Goal: Task Accomplishment & Management: Complete application form

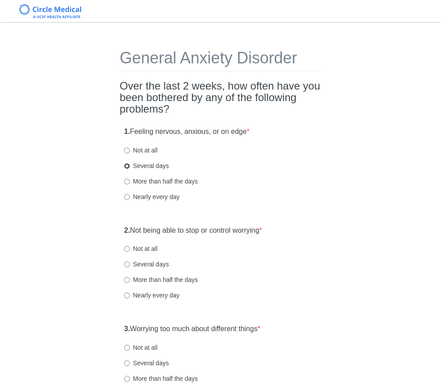
click at [128, 163] on input "Several days" at bounding box center [127, 166] width 6 height 6
radio input "true"
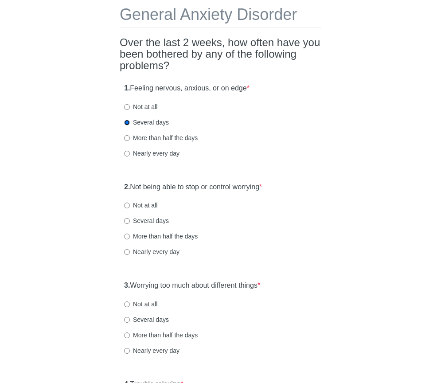
scroll to position [50, 0]
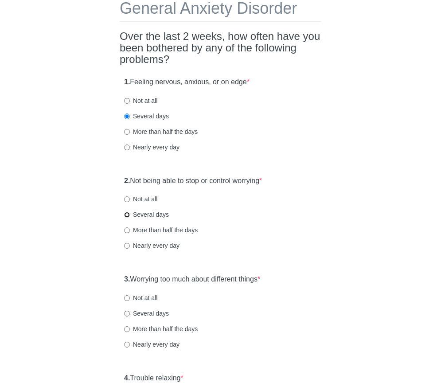
click at [128, 214] on input "Several days" at bounding box center [127, 215] width 6 height 6
radio input "true"
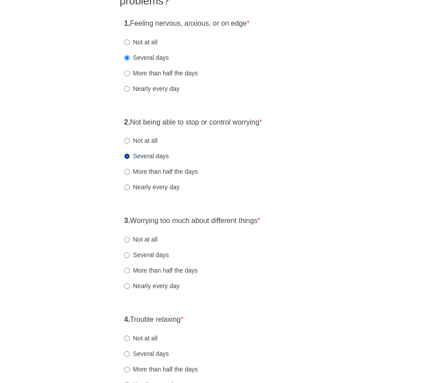
scroll to position [111, 0]
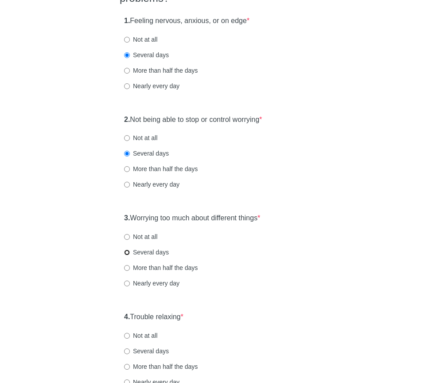
click at [128, 251] on input "Several days" at bounding box center [127, 253] width 6 height 6
radio input "true"
click at [129, 270] on input "More than half the days" at bounding box center [127, 268] width 6 height 6
radio input "true"
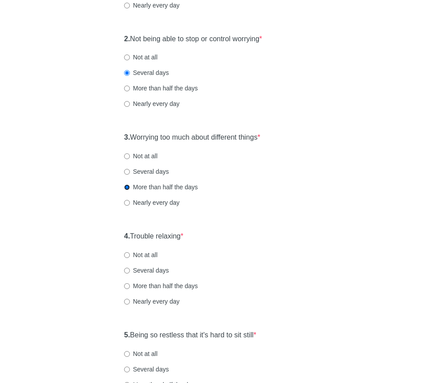
scroll to position [192, 0]
click at [127, 286] on input "More than half the days" at bounding box center [127, 286] width 6 height 6
radio input "true"
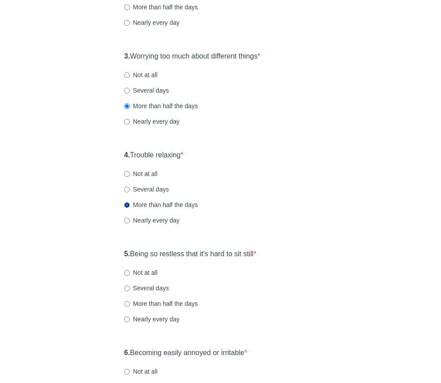
scroll to position [347, 0]
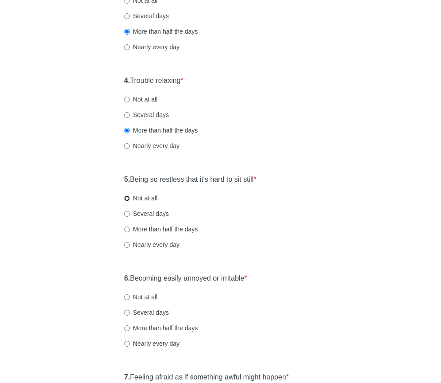
click at [129, 201] on input "Not at all" at bounding box center [127, 199] width 6 height 6
radio input "true"
click at [130, 212] on label "Several days" at bounding box center [146, 213] width 45 height 9
click at [130, 212] on input "Several days" at bounding box center [127, 214] width 6 height 6
radio input "true"
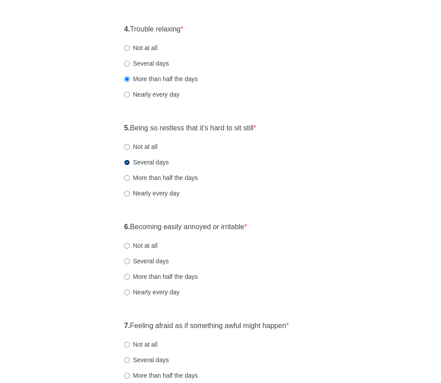
scroll to position [414, 0]
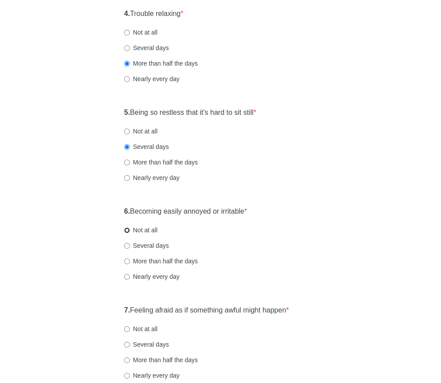
click at [128, 231] on input "Not at all" at bounding box center [127, 231] width 6 height 6
radio input "true"
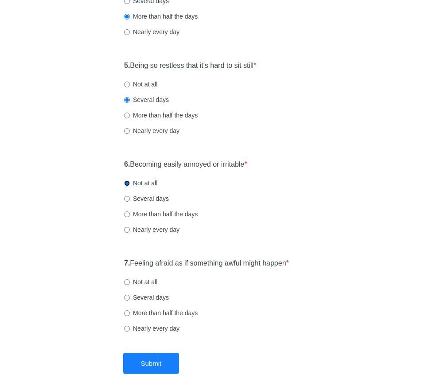
scroll to position [505, 0]
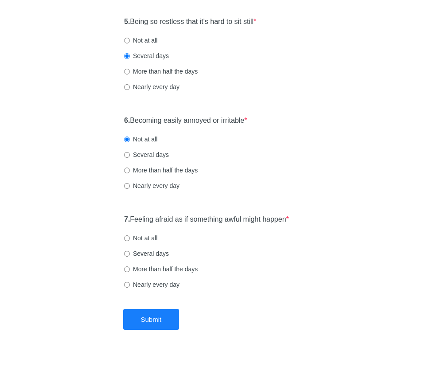
click at [124, 237] on div "7. Feeling afraid as if something awful might happen * Not at all Several days …" at bounding box center [221, 256] width 202 height 92
click at [125, 237] on input "Not at all" at bounding box center [127, 238] width 6 height 6
radio input "true"
click at [152, 319] on button "Submit" at bounding box center [151, 319] width 56 height 21
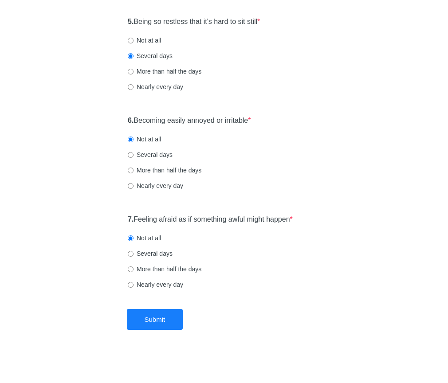
scroll to position [0, 0]
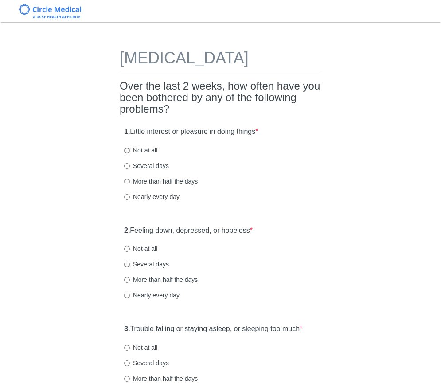
click at [223, 115] on h2 "Over the last 2 weeks, how often have you been bothered by any of the following…" at bounding box center [221, 97] width 202 height 35
click at [128, 169] on input "Several days" at bounding box center [127, 166] width 6 height 6
radio input "true"
click at [128, 252] on input "Not at all" at bounding box center [127, 249] width 6 height 6
radio input "true"
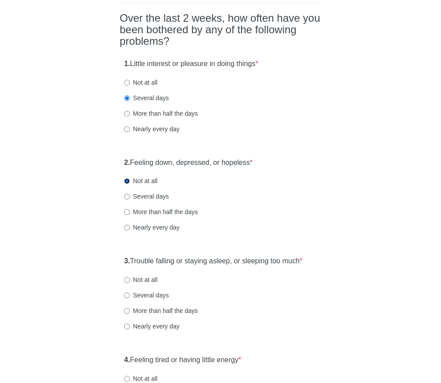
scroll to position [106, 0]
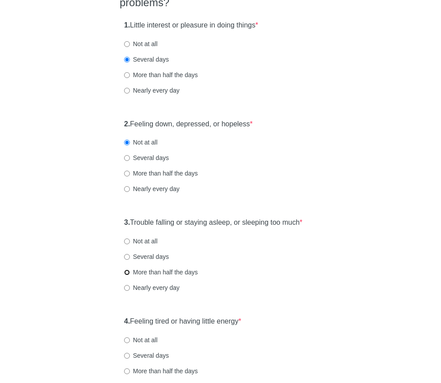
click at [127, 275] on input "More than half the days" at bounding box center [127, 273] width 6 height 6
radio input "true"
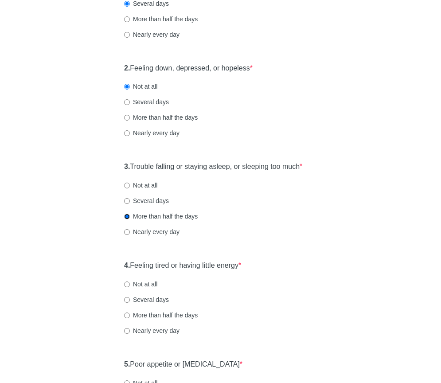
scroll to position [163, 0]
click at [129, 318] on input "More than half the days" at bounding box center [127, 315] width 6 height 6
radio input "true"
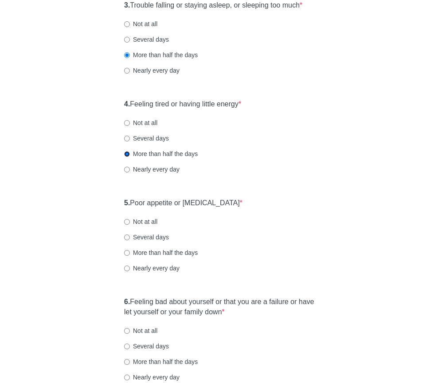
scroll to position [332, 0]
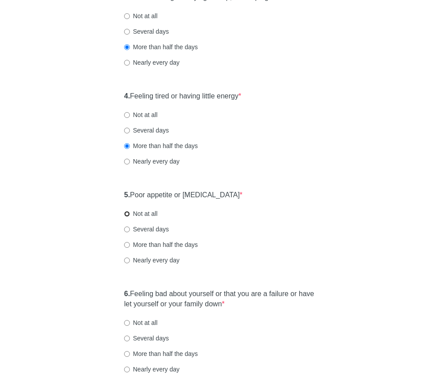
click at [127, 217] on input "Not at all" at bounding box center [127, 214] width 6 height 6
radio input "true"
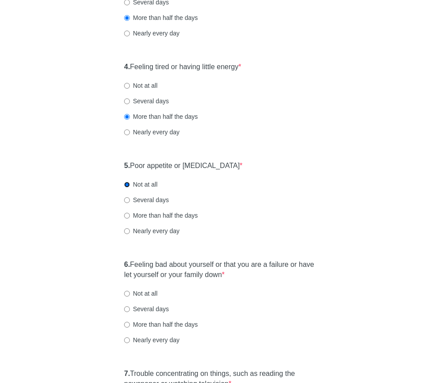
scroll to position [412, 0]
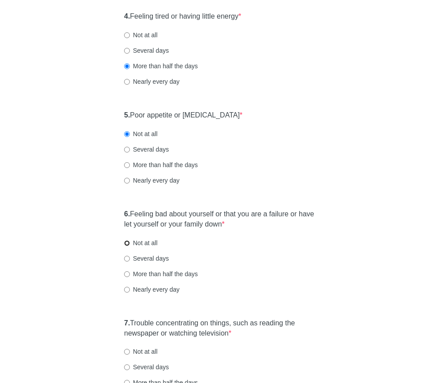
drag, startPoint x: 127, startPoint y: 260, endPoint x: 150, endPoint y: 269, distance: 25.1
click at [127, 246] on input "Not at all" at bounding box center [127, 243] width 6 height 6
radio input "true"
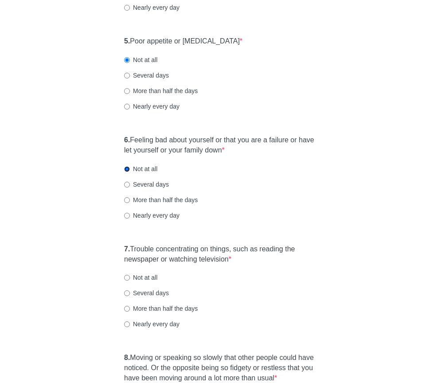
scroll to position [566, 0]
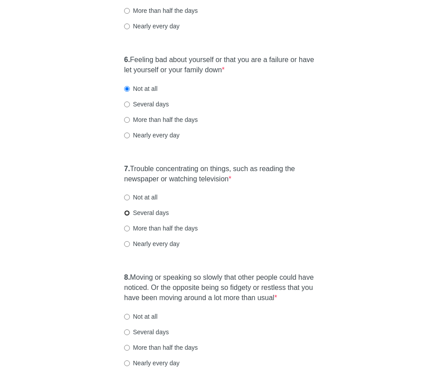
click at [129, 216] on input "Several days" at bounding box center [127, 213] width 6 height 6
radio input "true"
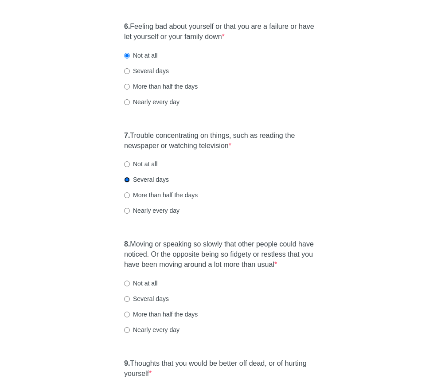
scroll to position [643, 0]
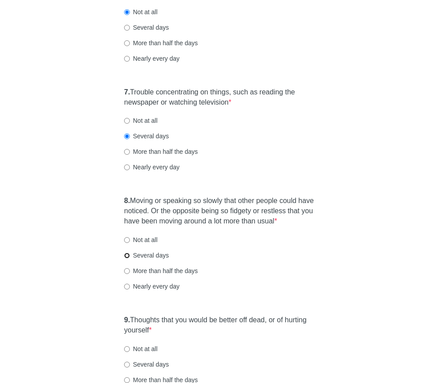
click at [126, 259] on input "Several days" at bounding box center [127, 256] width 6 height 6
radio input "true"
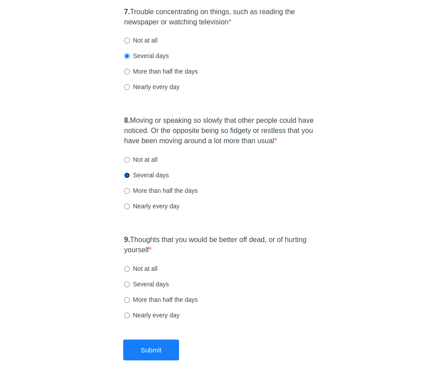
scroll to position [771, 0]
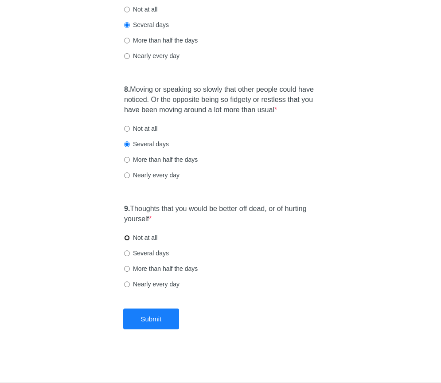
click at [126, 237] on input "Not at all" at bounding box center [127, 238] width 6 height 6
radio input "true"
click at [146, 319] on button "Submit" at bounding box center [151, 319] width 56 height 21
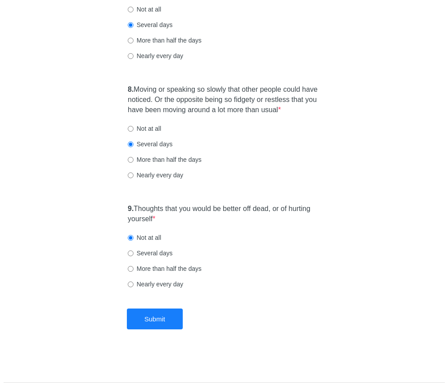
scroll to position [0, 0]
